Goal: Information Seeking & Learning: Learn about a topic

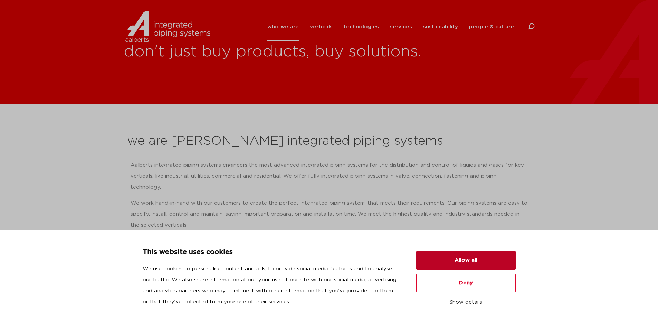
click at [476, 262] on button "Allow all" at bounding box center [466, 260] width 100 height 19
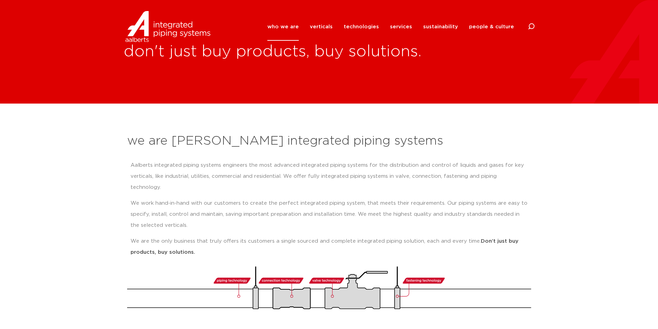
scroll to position [35, 0]
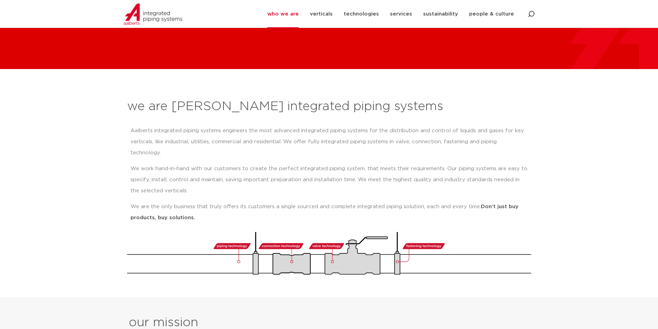
drag, startPoint x: 198, startPoint y: 207, endPoint x: 143, endPoint y: 132, distance: 92.2
click at [128, 131] on div "Aalberts integrated piping systems engineers the most advanced integrated pipin…" at bounding box center [329, 177] width 404 height 110
copy div "Aalberts integrated piping systems engineers the most advanced integrated pipin…"
click at [333, 12] on link "verticals" at bounding box center [321, 14] width 23 height 28
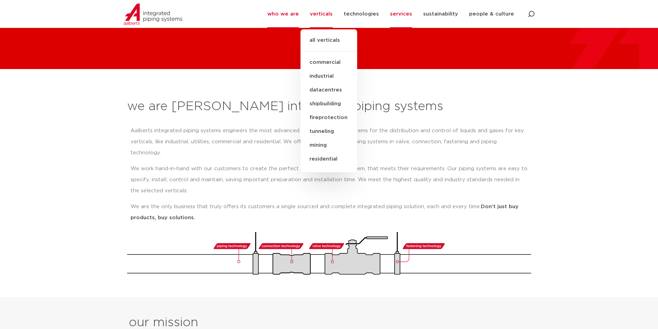
click at [401, 14] on link "services" at bounding box center [401, 14] width 22 height 28
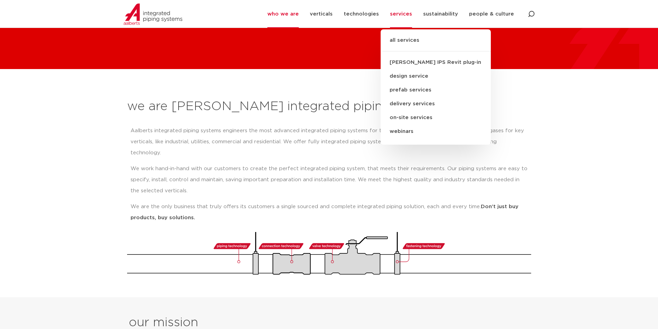
click at [404, 104] on link "delivery services" at bounding box center [436, 104] width 110 height 14
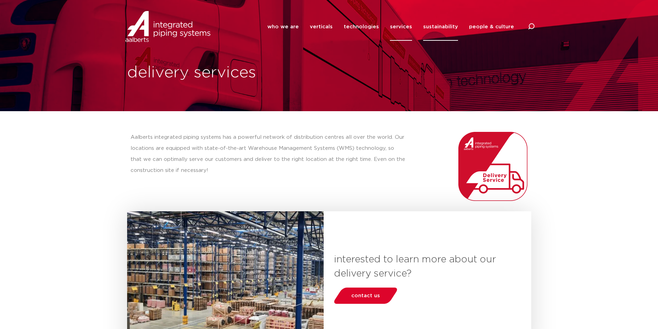
click at [439, 29] on link "sustainability" at bounding box center [440, 27] width 35 height 28
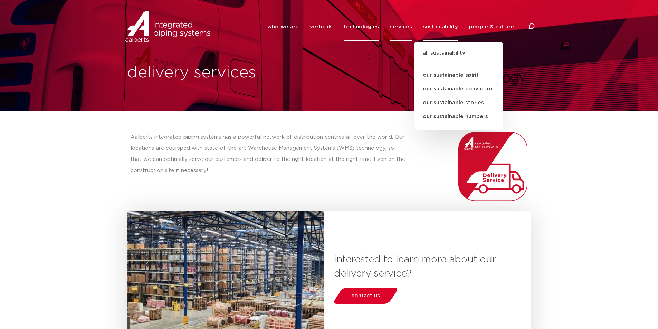
click at [372, 27] on link "technologies" at bounding box center [361, 27] width 35 height 28
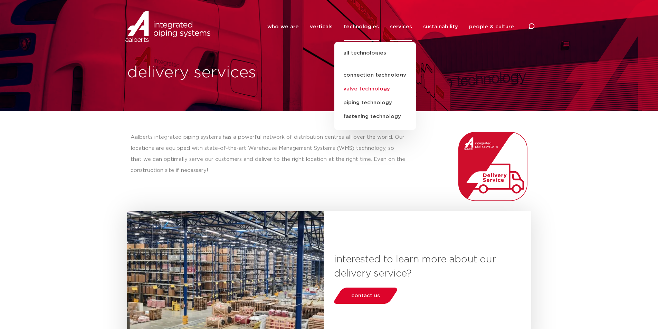
click at [374, 90] on link "valve technology" at bounding box center [376, 89] width 82 height 14
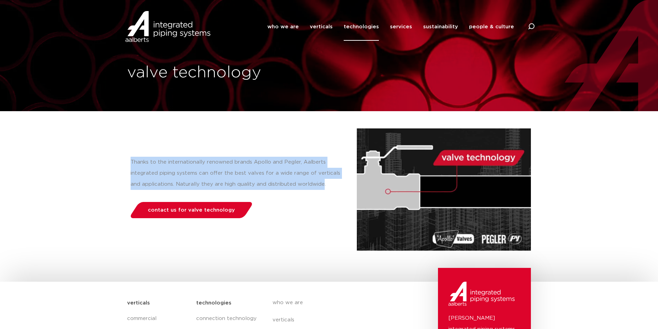
drag, startPoint x: 322, startPoint y: 185, endPoint x: 120, endPoint y: 164, distance: 203.3
click at [120, 164] on section "Thanks to the internationally renowned brands Apollo and Pegler, Aalberts integ…" at bounding box center [329, 182] width 658 height 143
copy p "Thanks to the internationally renowned brands Apollo and Pegler, Aalberts integ…"
